Goal: Information Seeking & Learning: Learn about a topic

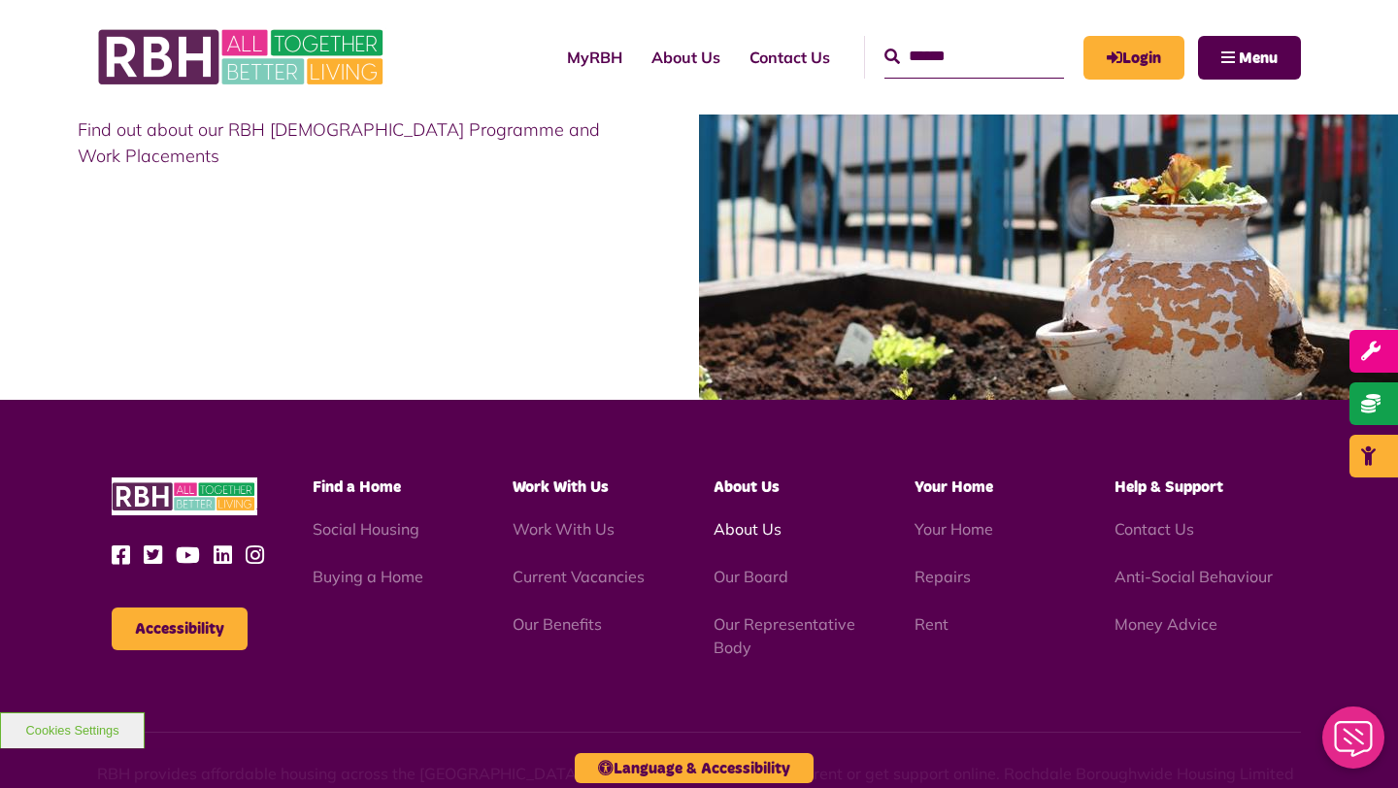
scroll to position [1910, 0]
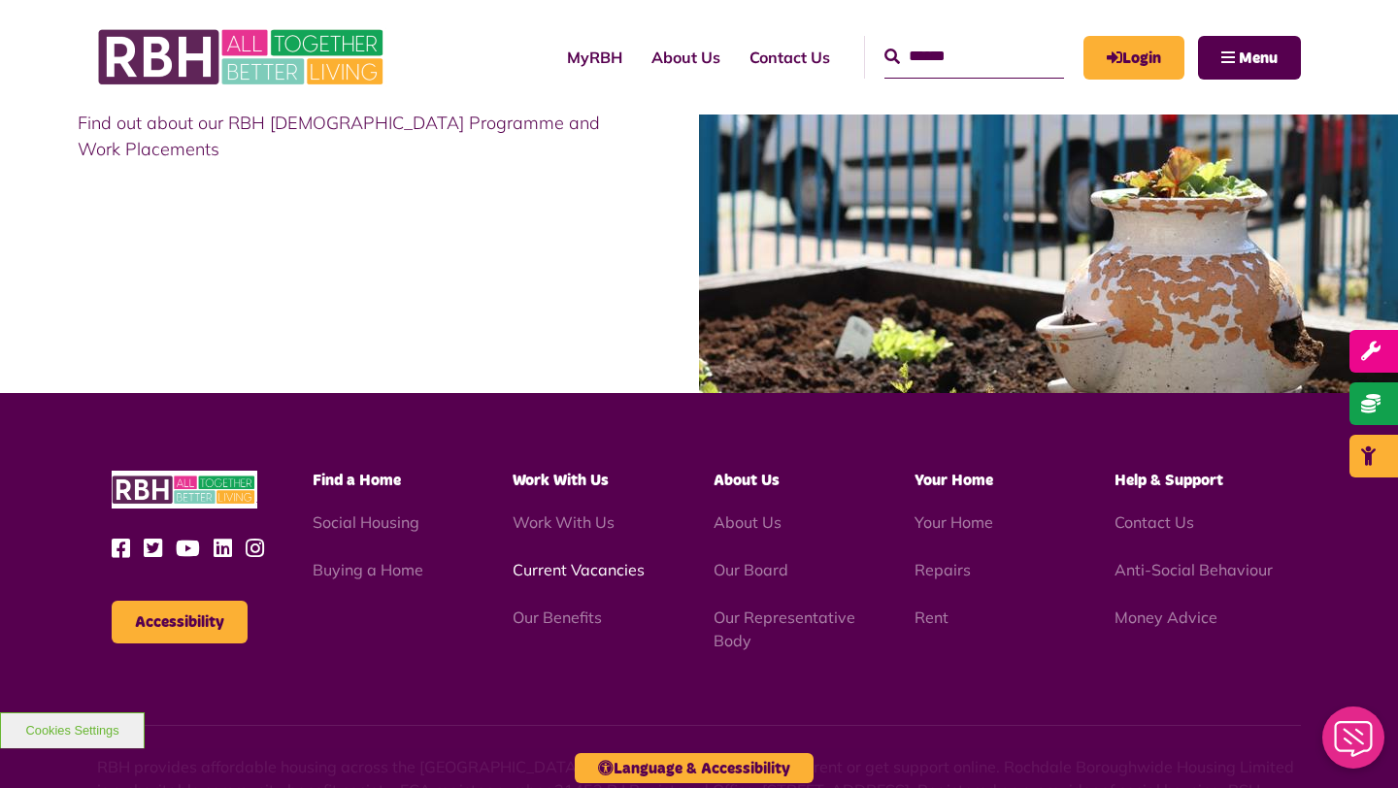
click at [594, 565] on link "Current Vacancies" at bounding box center [579, 569] width 132 height 19
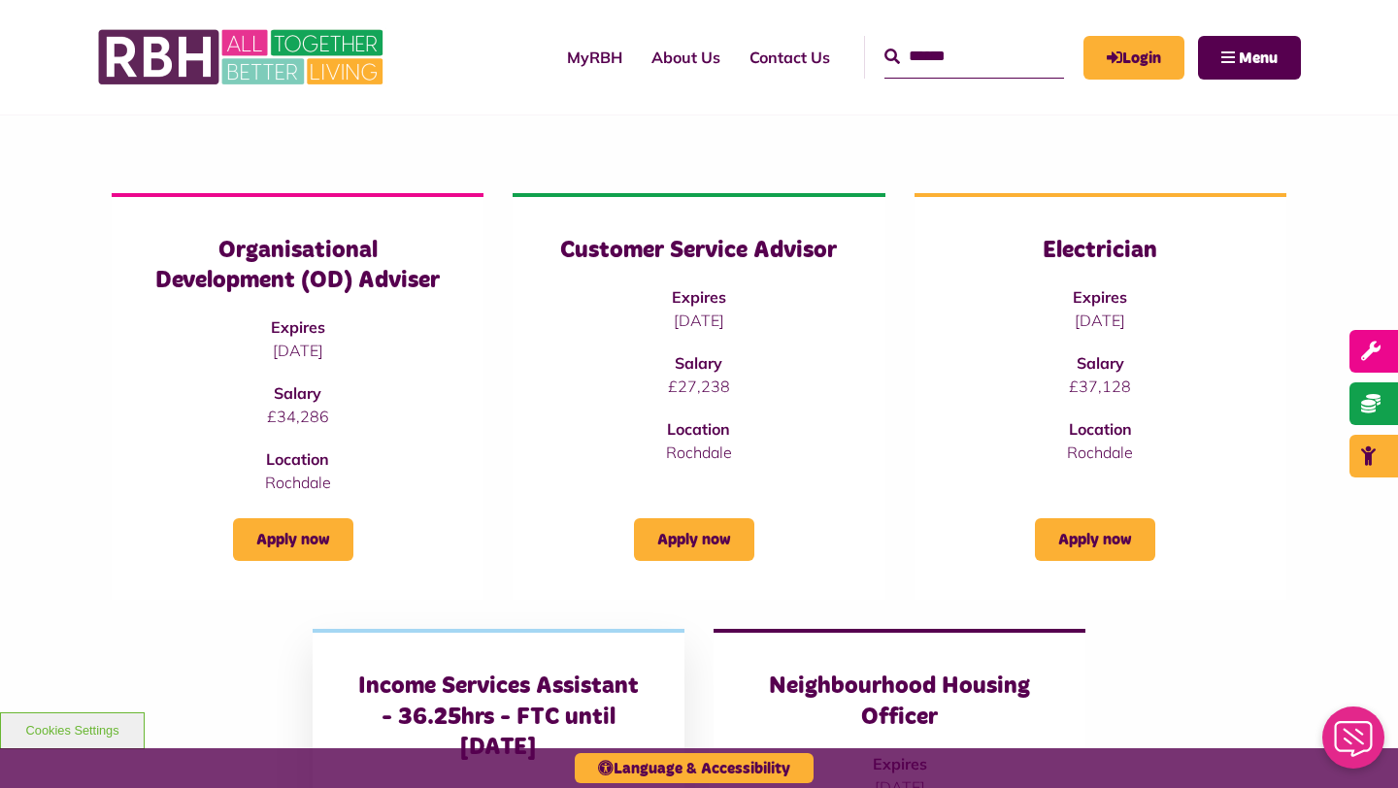
scroll to position [196, 0]
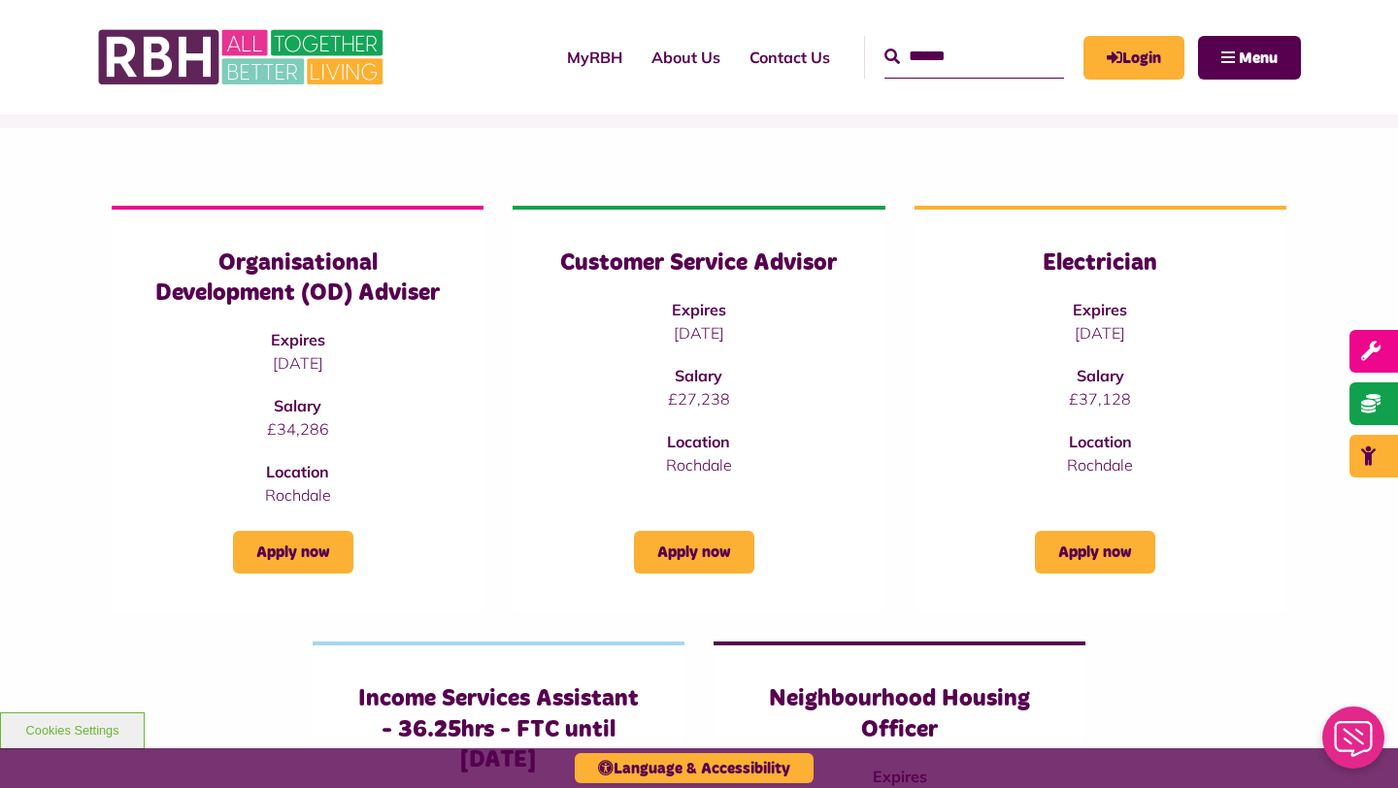
click at [836, 133] on div "Organisational Development (OD) Adviser Expires [DATE] Salary £34,286 Location …" at bounding box center [699, 698] width 1398 height 1140
